Goal: Transaction & Acquisition: Purchase product/service

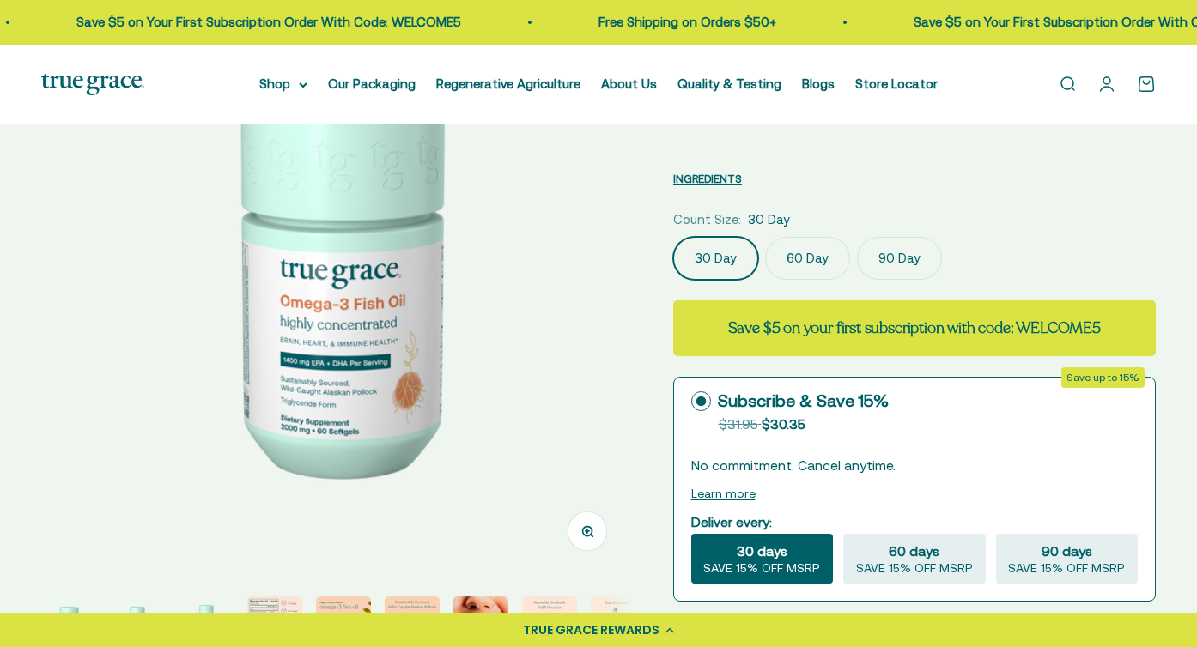
select select "3"
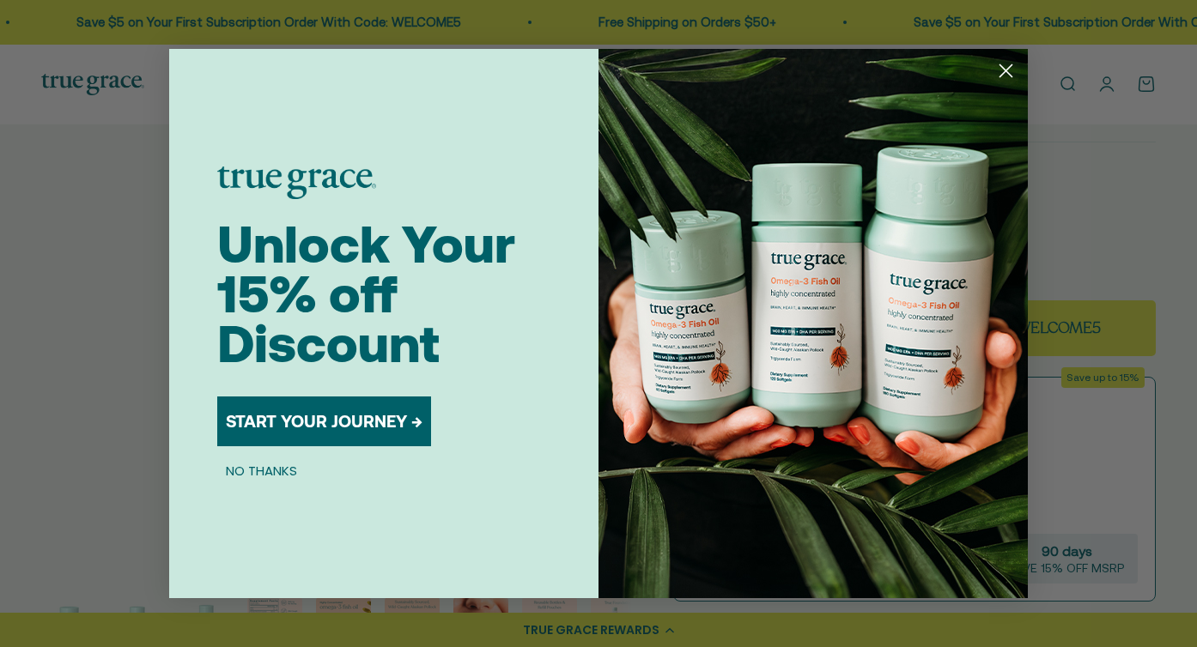
click at [1009, 75] on icon "Close dialog" at bounding box center [1006, 71] width 12 height 12
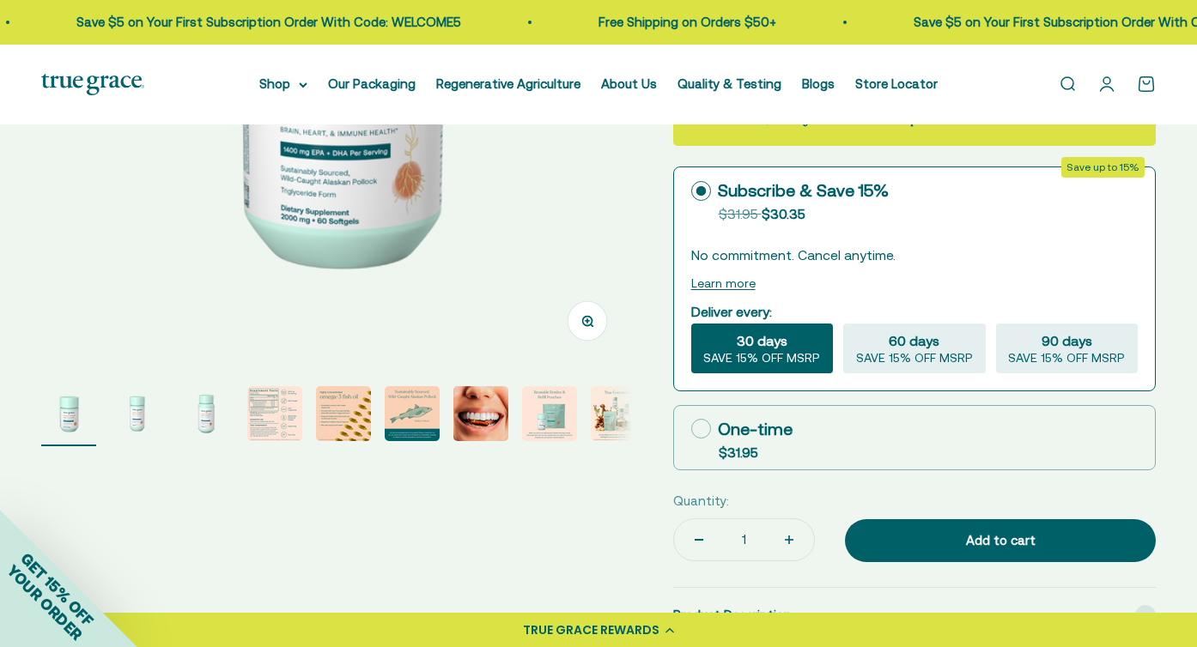
scroll to position [417, 0]
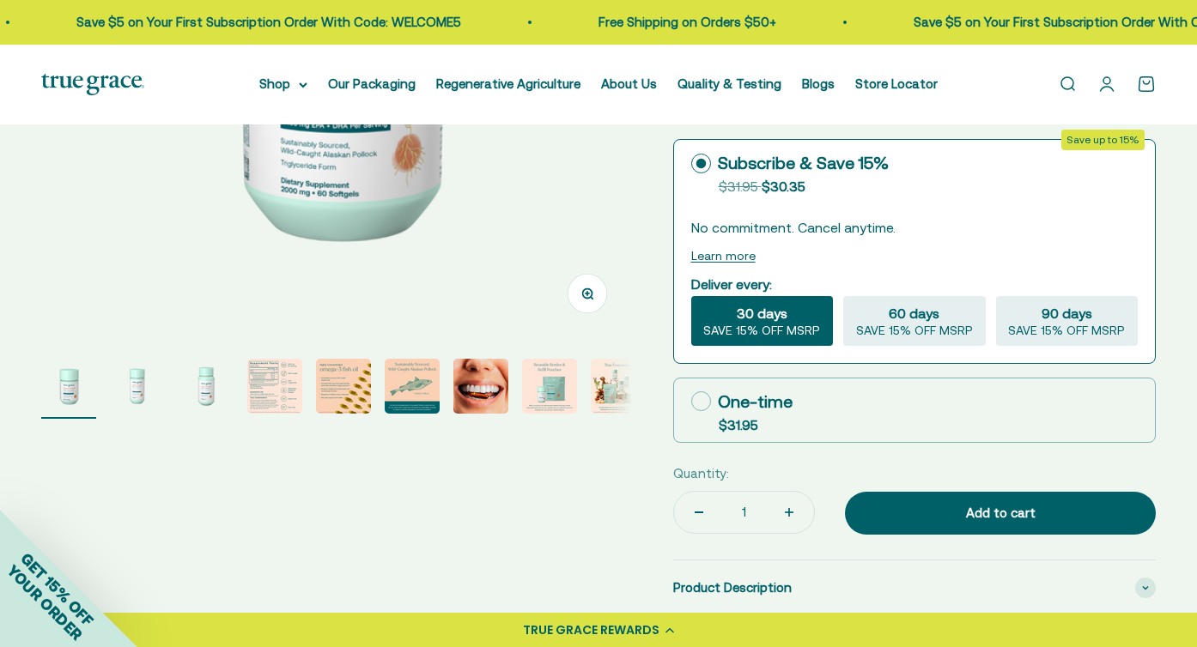
click at [130, 387] on img "Go to item 2" at bounding box center [137, 386] width 55 height 55
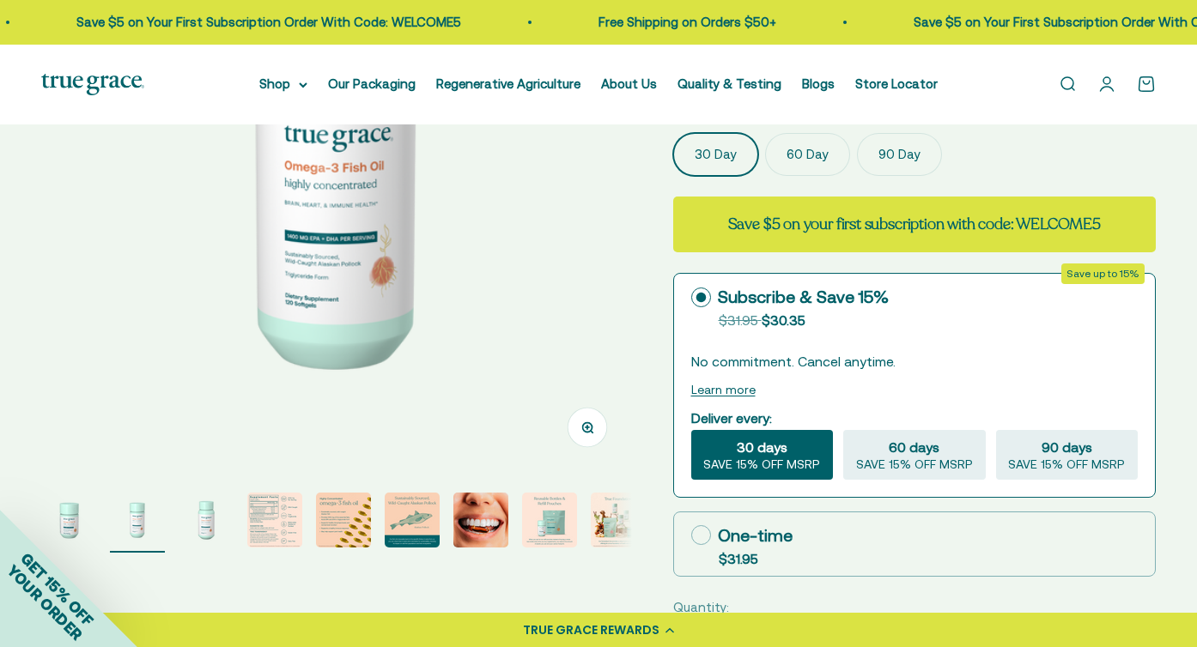
scroll to position [280, 0]
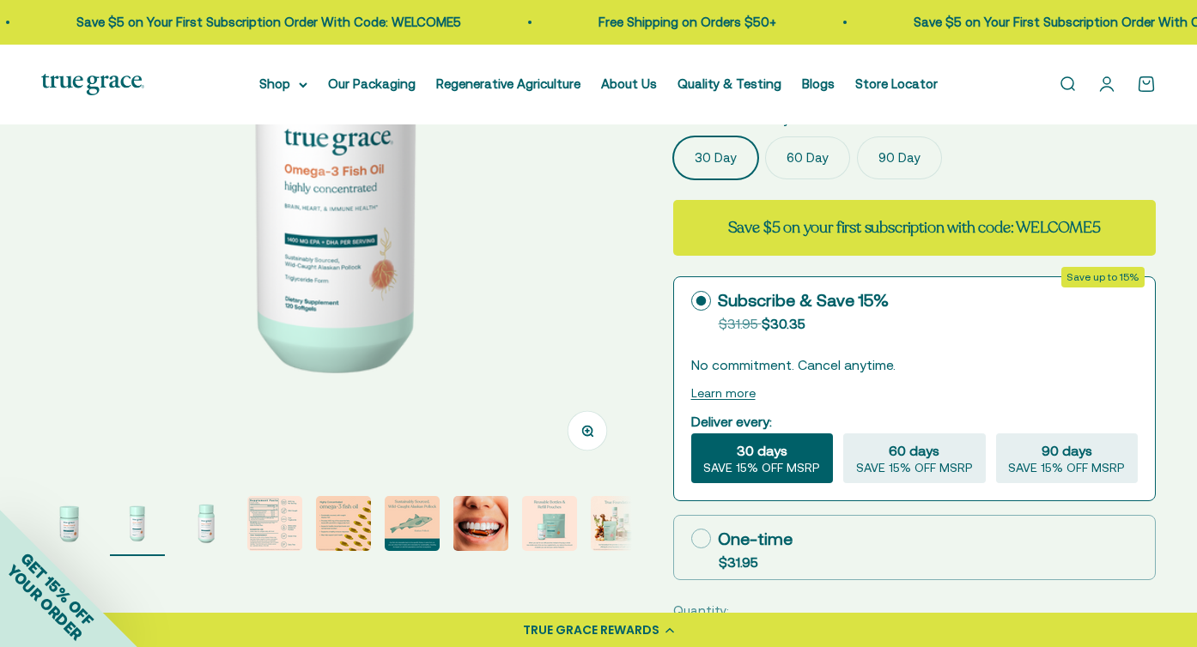
click at [266, 535] on img "Go to item 4" at bounding box center [274, 523] width 55 height 55
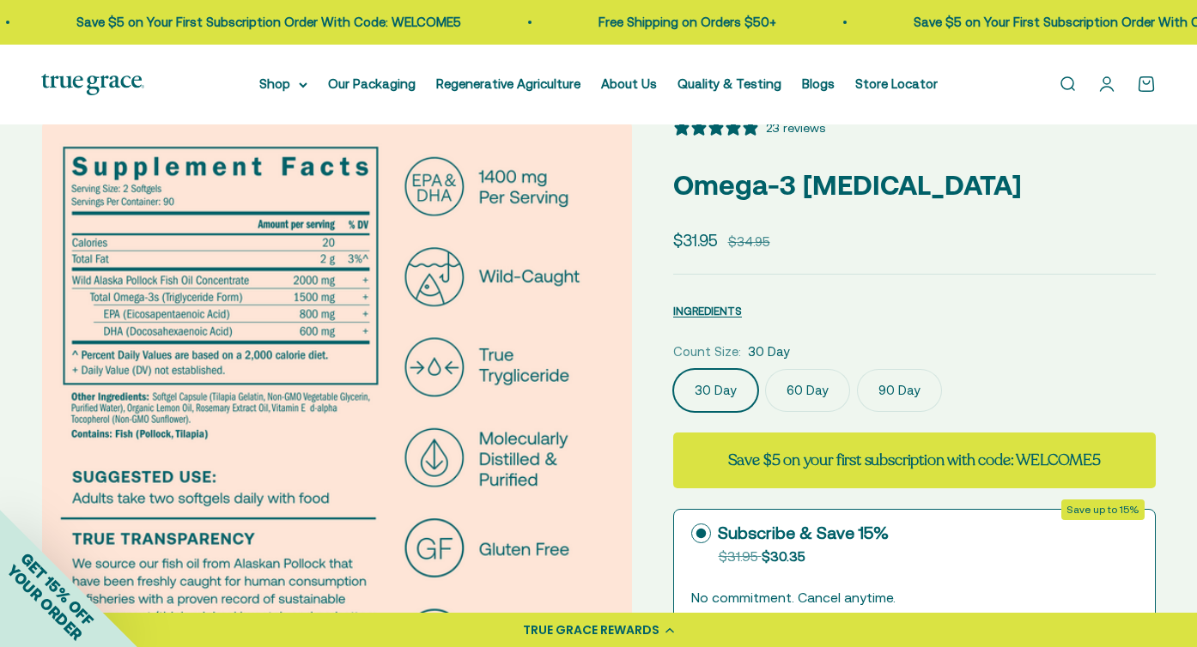
scroll to position [50, 0]
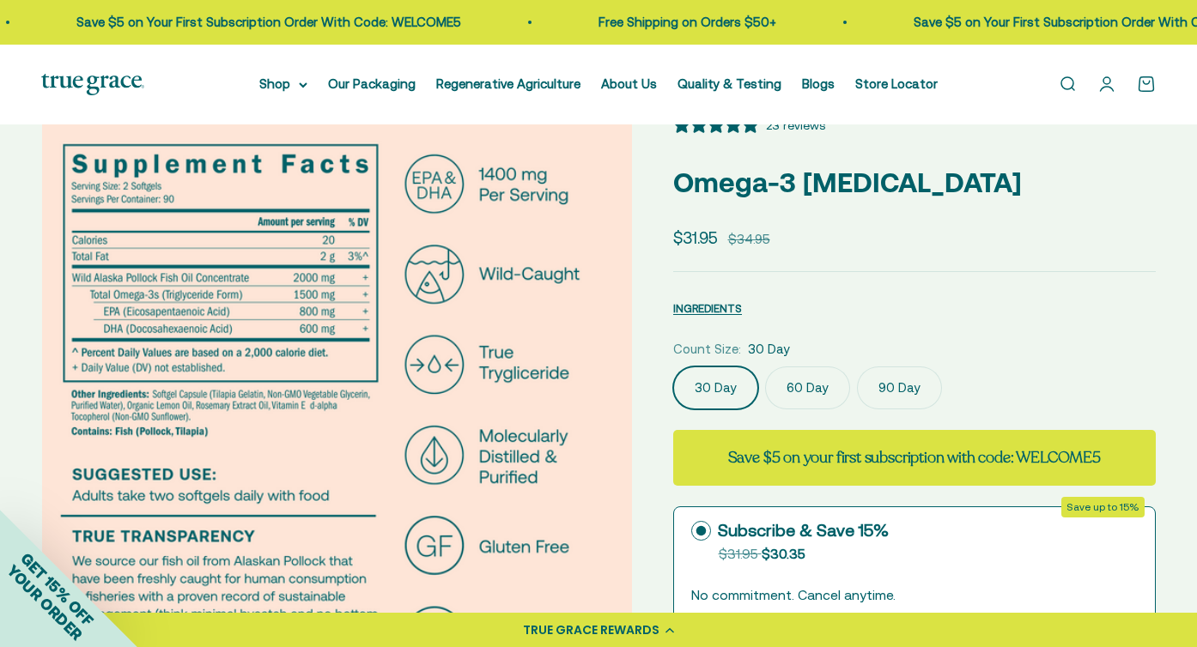
click at [785, 386] on label "60 Day" at bounding box center [807, 388] width 85 height 43
click at [673, 367] on input "60 Day" at bounding box center [672, 366] width 1 height 1
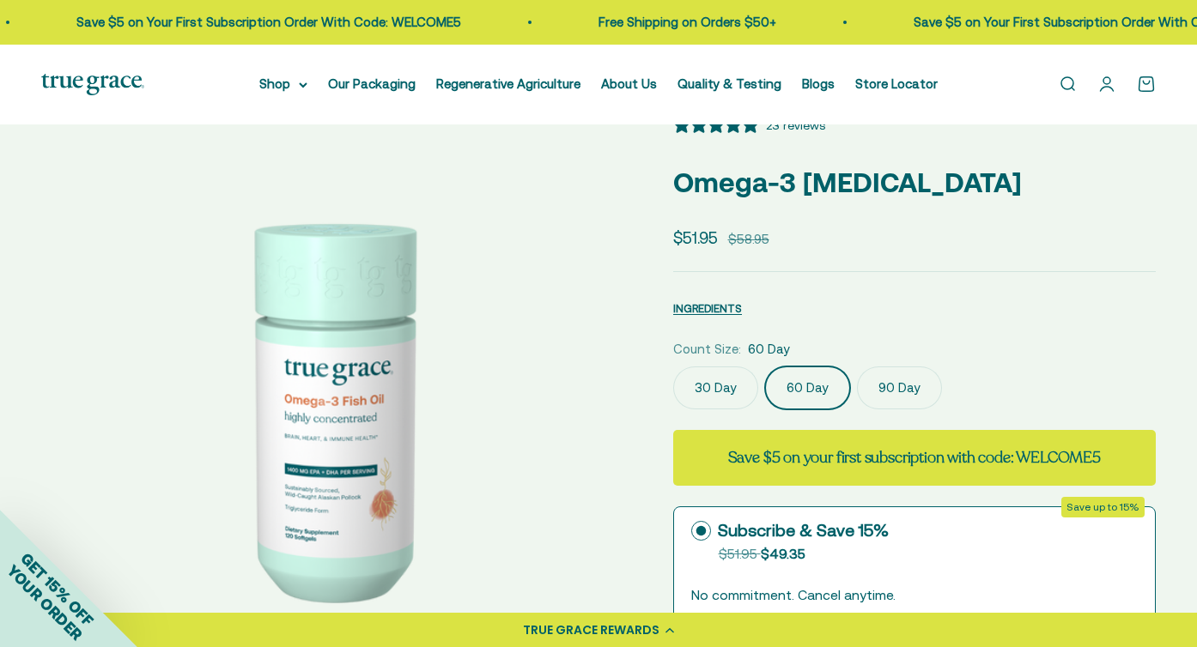
click at [893, 392] on label "90 Day" at bounding box center [899, 388] width 85 height 43
click at [673, 367] on input "90 Day" at bounding box center [672, 366] width 1 height 1
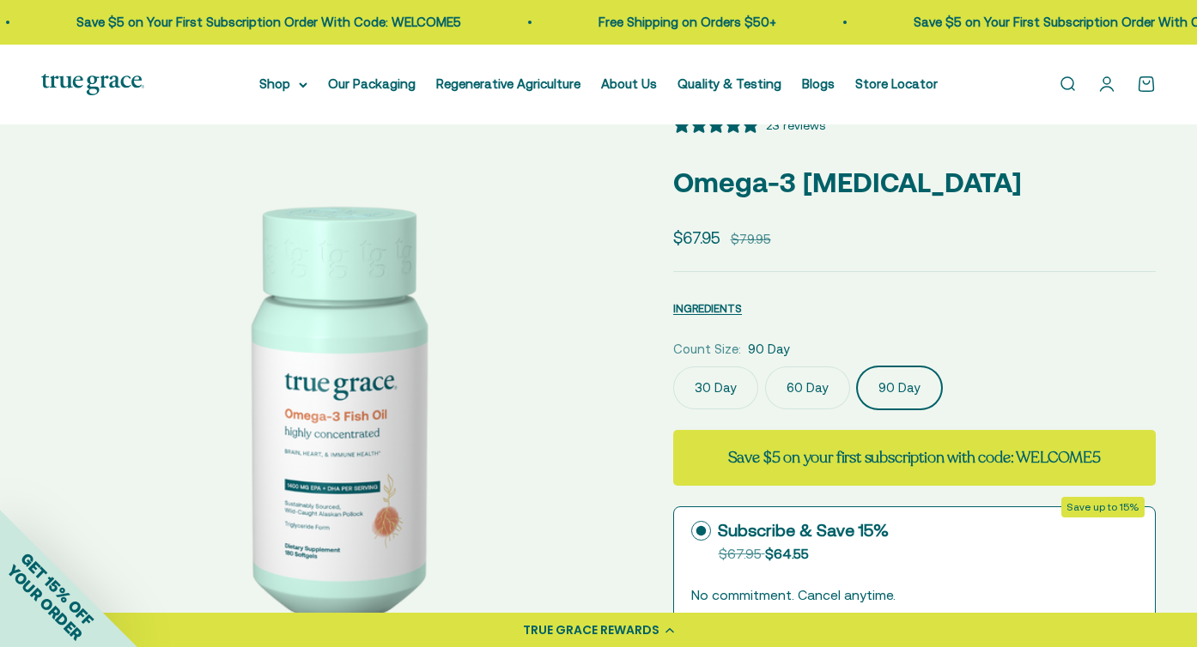
click at [711, 383] on label "30 Day" at bounding box center [715, 388] width 85 height 43
click at [673, 367] on input "30 Day" at bounding box center [672, 366] width 1 height 1
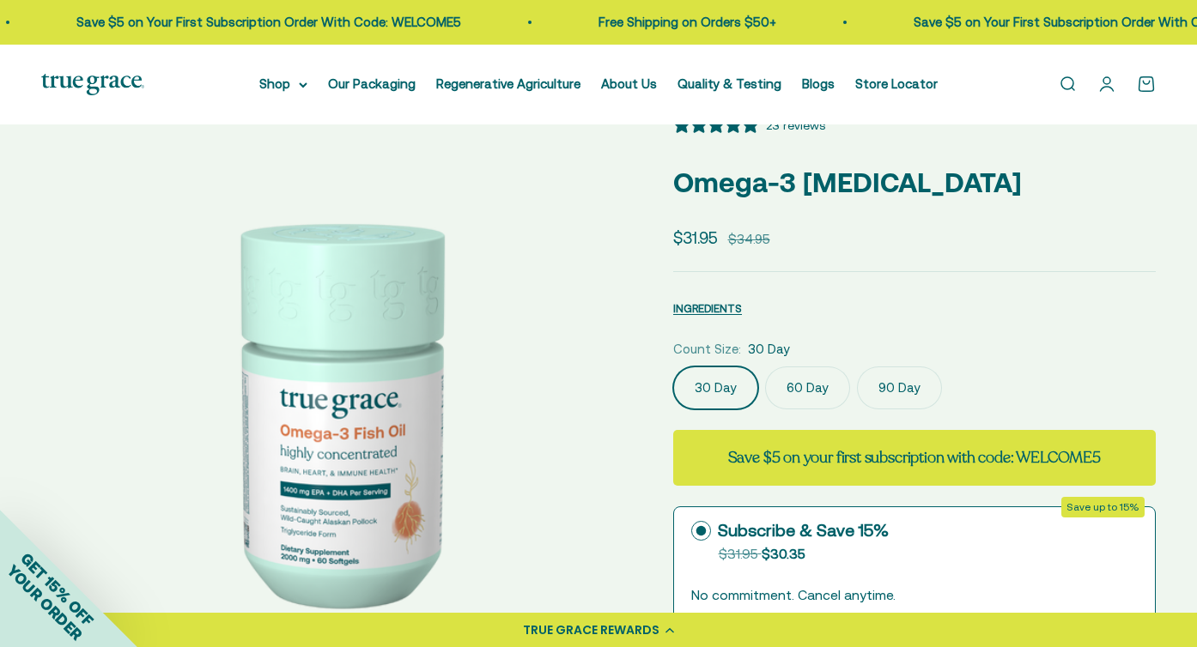
click at [772, 388] on label "60 Day" at bounding box center [807, 388] width 85 height 43
click at [673, 367] on input "60 Day" at bounding box center [672, 366] width 1 height 1
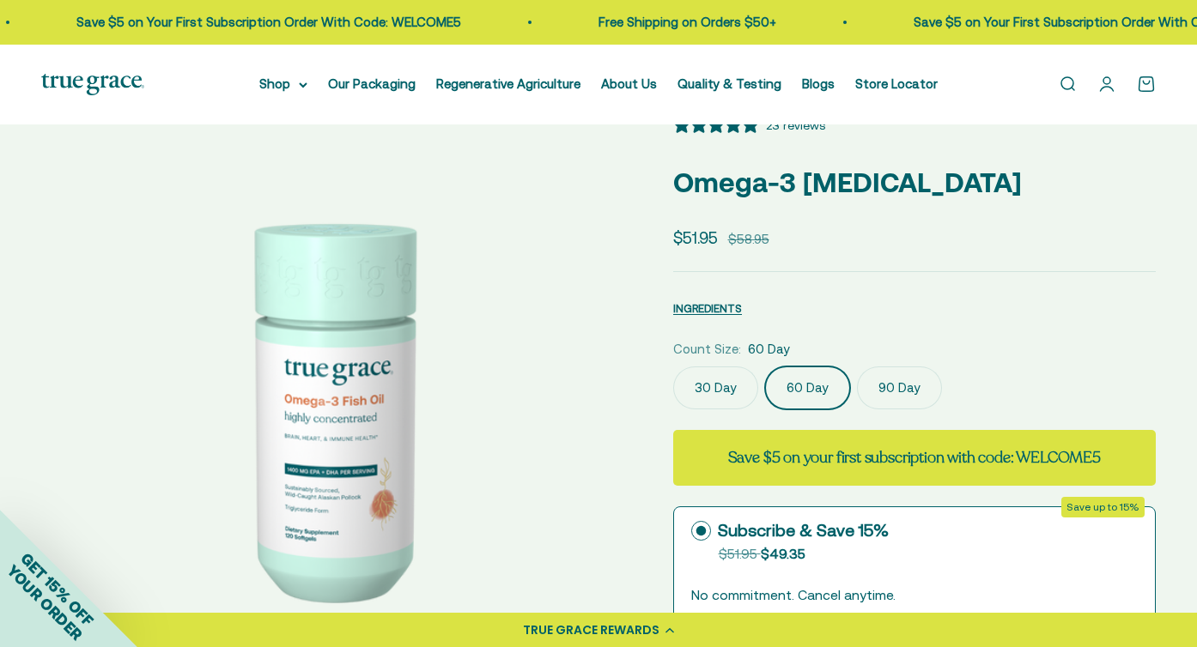
click at [870, 385] on label "90 Day" at bounding box center [899, 388] width 85 height 43
click at [673, 367] on input "90 Day" at bounding box center [672, 366] width 1 height 1
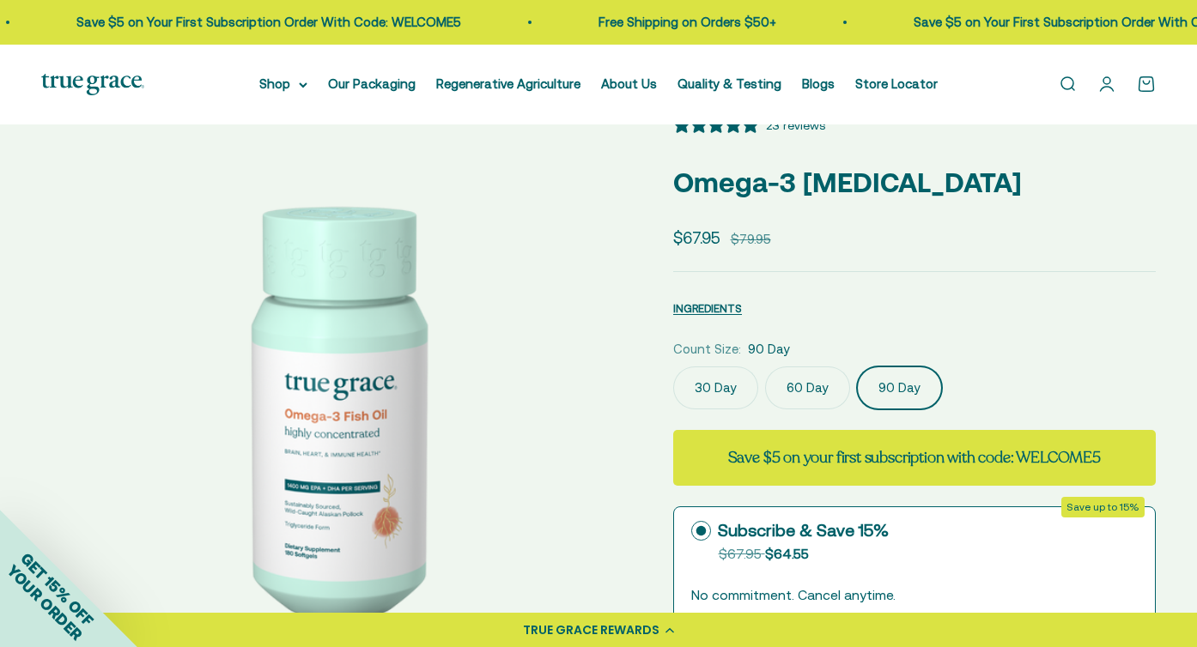
click at [742, 397] on label "30 Day" at bounding box center [715, 388] width 85 height 43
click at [673, 367] on input "30 Day" at bounding box center [672, 366] width 1 height 1
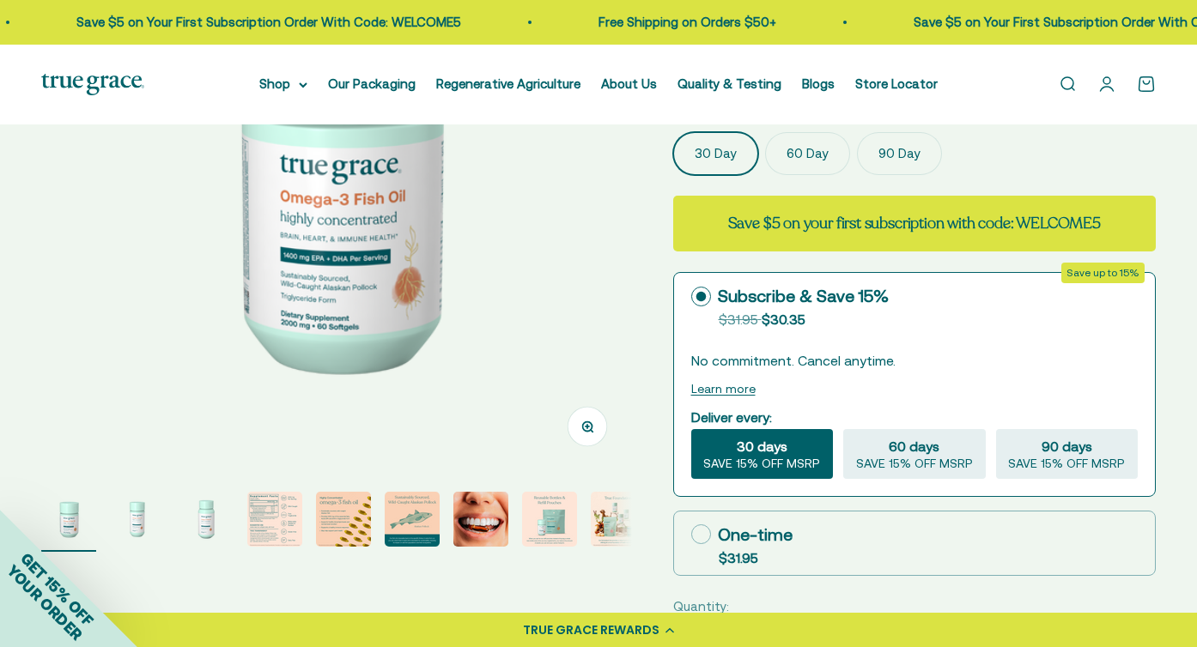
scroll to position [289, 0]
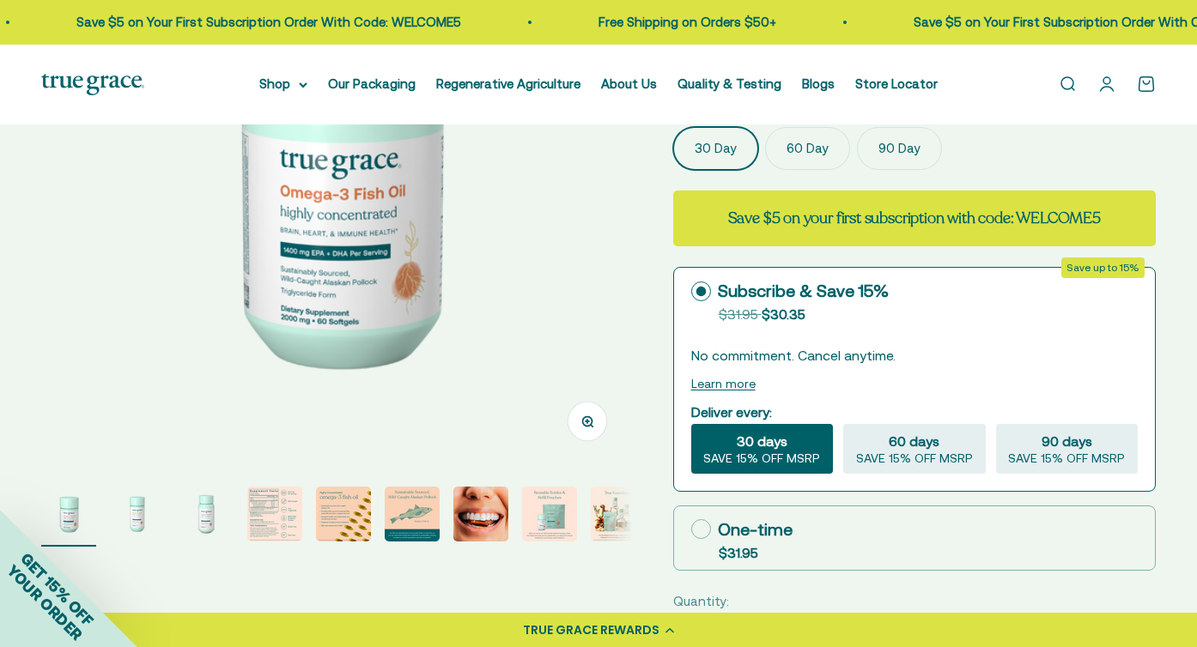
click at [268, 518] on img "Go to item 4" at bounding box center [274, 514] width 55 height 55
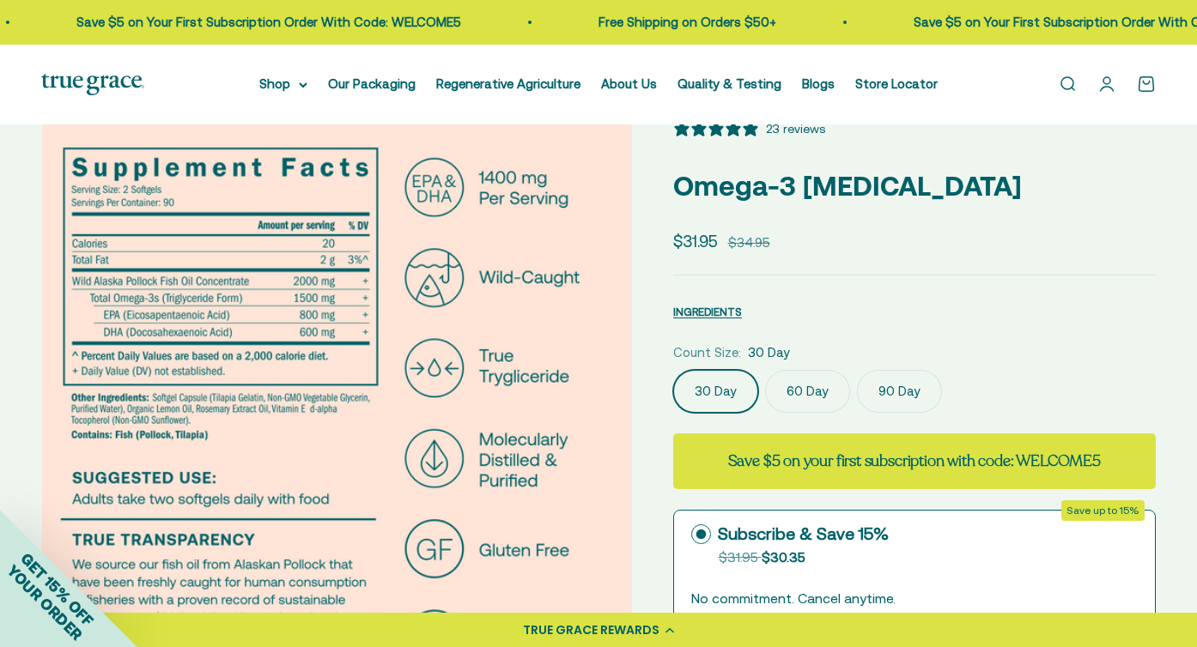
scroll to position [0, 0]
